Goal: Task Accomplishment & Management: Manage account settings

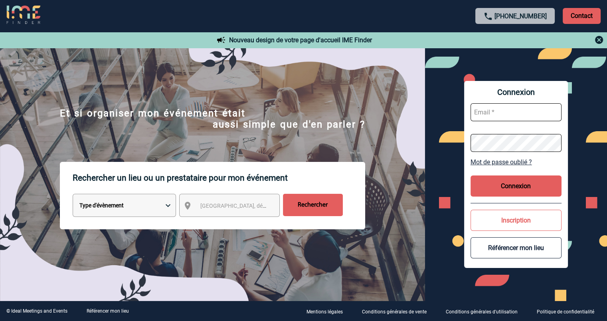
drag, startPoint x: 0, startPoint y: 0, endPoint x: 513, endPoint y: 110, distance: 525.1
click at [513, 110] on input "text" at bounding box center [515, 112] width 91 height 18
type input "sylviane.dasilva@sanofi.com"
click at [523, 188] on button "Connexion" at bounding box center [515, 186] width 91 height 21
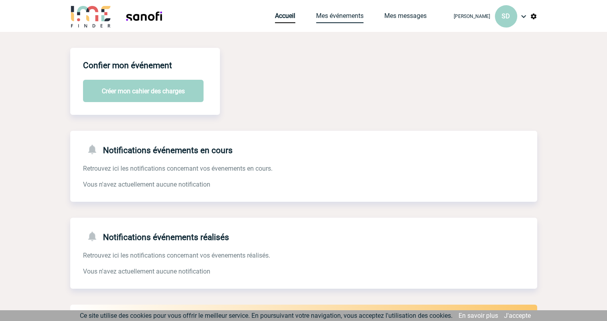
click at [343, 16] on link "Mes événements" at bounding box center [339, 17] width 47 height 11
